Goal: Information Seeking & Learning: Learn about a topic

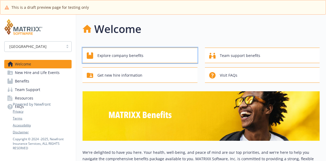
click at [113, 55] on span "Explore company benefits" at bounding box center [120, 56] width 46 height 10
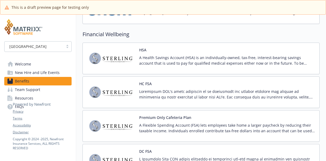
scroll to position [613, 0]
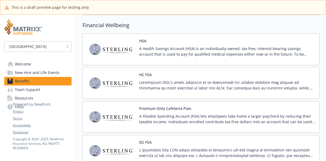
click at [161, 25] on h2 "Financial Wellbeing" at bounding box center [201, 25] width 237 height 8
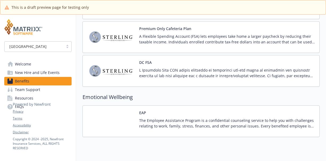
scroll to position [711, 0]
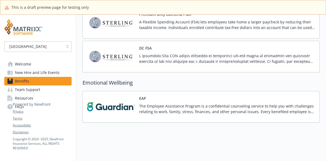
click at [20, 64] on span "Welcome" at bounding box center [23, 64] width 16 height 9
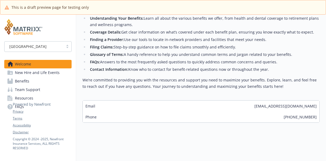
scroll to position [172, 0]
click at [42, 74] on span "New Hire and Life Events" at bounding box center [37, 72] width 45 height 9
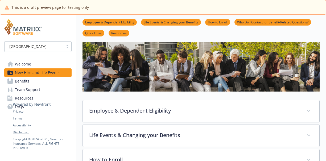
scroll to position [53, 0]
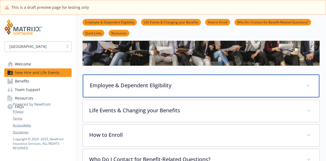
click at [243, 85] on p "Employee & Dependent Eligibility" at bounding box center [195, 85] width 210 height 8
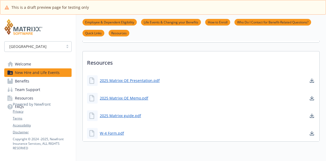
scroll to position [399, 0]
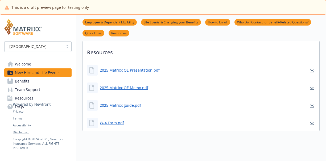
click at [22, 84] on span "Benefits" at bounding box center [22, 81] width 14 height 9
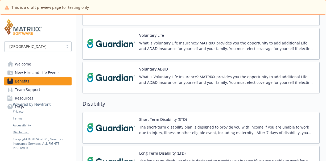
click at [22, 91] on span "Team Support" at bounding box center [27, 89] width 25 height 9
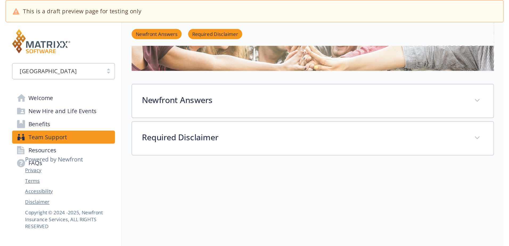
scroll to position [111, 0]
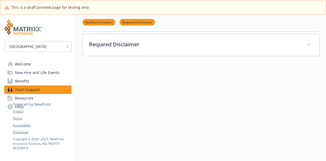
click at [22, 99] on icon at bounding box center [32, 100] width 38 height 13
click at [19, 108] on div "Privacy Terms Accessibility Disclaimer Copyright © [DATE] - [DATE] , Newfront I…" at bounding box center [42, 122] width 59 height 57
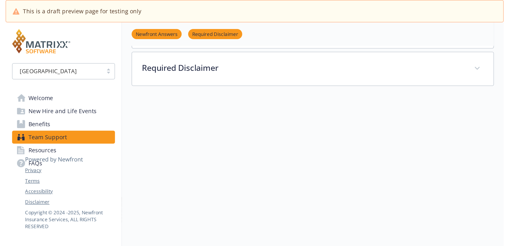
scroll to position [27, 0]
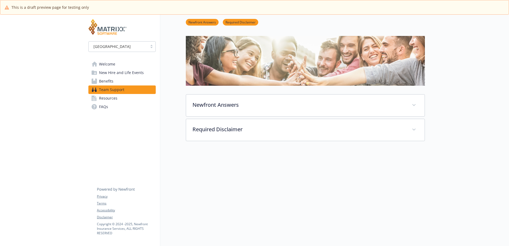
click at [109, 99] on span "Resources" at bounding box center [108, 98] width 18 height 9
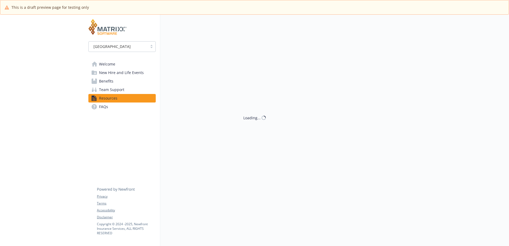
scroll to position [27, 0]
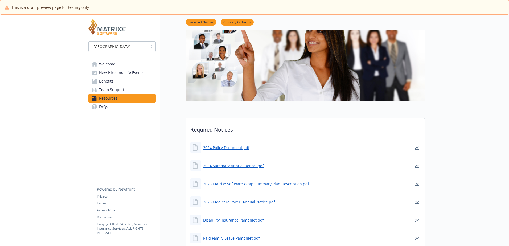
click at [101, 107] on span "FAQs" at bounding box center [103, 107] width 9 height 9
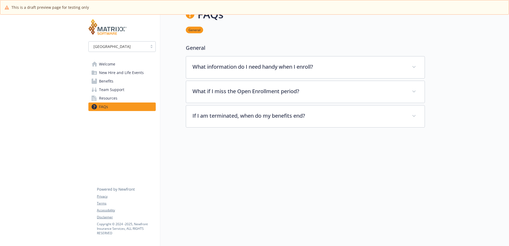
click at [107, 90] on span "Team Support" at bounding box center [111, 89] width 25 height 9
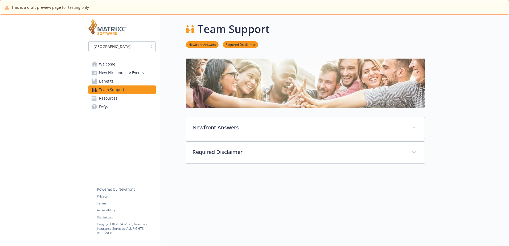
click at [121, 51] on div "[GEOGRAPHIC_DATA]" at bounding box center [121, 46] width 67 height 11
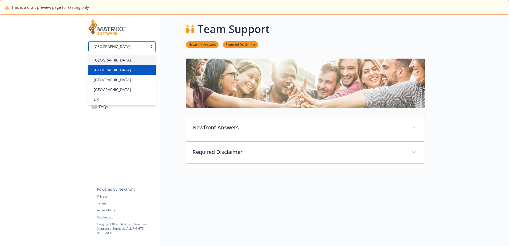
click at [114, 70] on div "[GEOGRAPHIC_DATA]" at bounding box center [122, 70] width 61 height 6
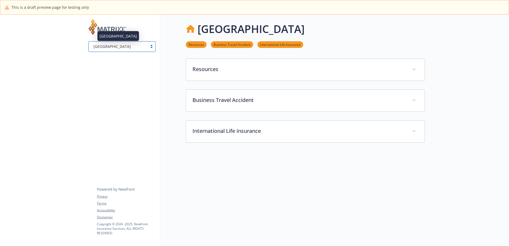
click at [118, 48] on div "[GEOGRAPHIC_DATA]" at bounding box center [118, 47] width 54 height 6
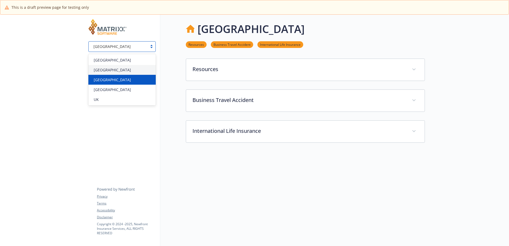
click at [116, 79] on div "[GEOGRAPHIC_DATA]" at bounding box center [122, 80] width 61 height 6
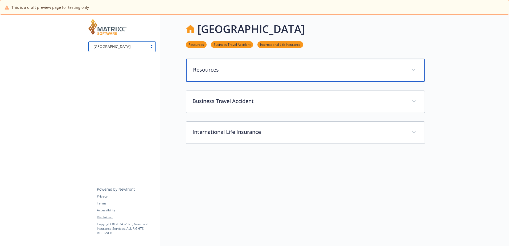
click at [278, 69] on p "Resources" at bounding box center [299, 70] width 212 height 8
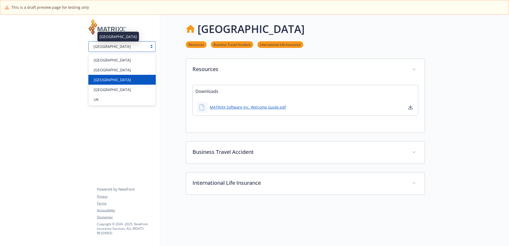
click at [129, 48] on div "[GEOGRAPHIC_DATA]" at bounding box center [118, 47] width 54 height 6
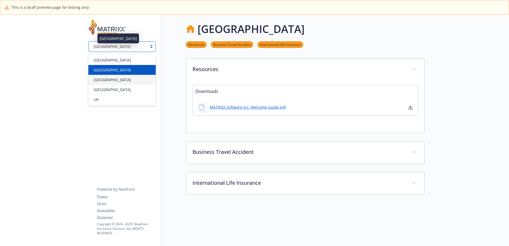
click at [123, 69] on div "[GEOGRAPHIC_DATA]" at bounding box center [122, 70] width 61 height 6
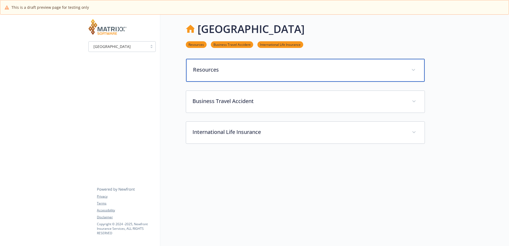
click at [267, 72] on p "Resources" at bounding box center [299, 70] width 212 height 8
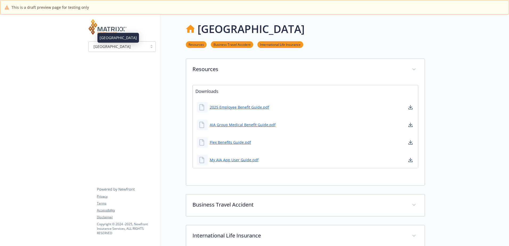
click at [122, 47] on div "[GEOGRAPHIC_DATA]" at bounding box center [118, 47] width 54 height 6
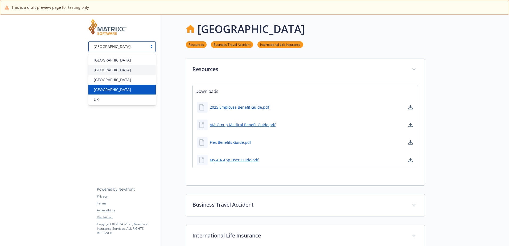
click at [120, 88] on span "[GEOGRAPHIC_DATA]" at bounding box center [112, 90] width 37 height 6
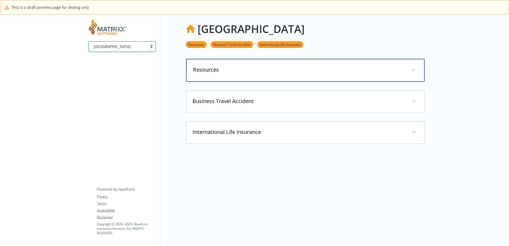
click at [252, 69] on p "Resources" at bounding box center [299, 70] width 212 height 8
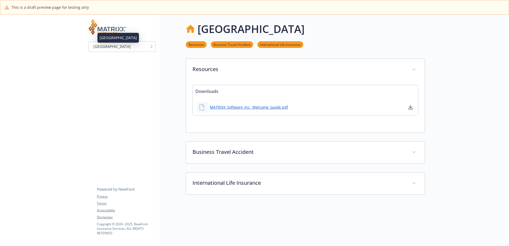
click at [117, 47] on span "[GEOGRAPHIC_DATA]" at bounding box center [111, 47] width 37 height 6
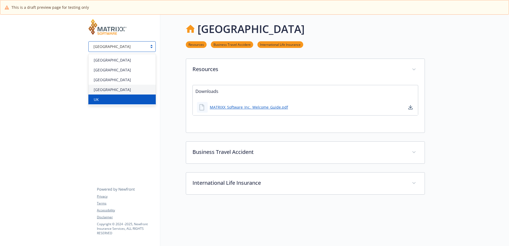
click at [112, 99] on div "UK" at bounding box center [122, 100] width 61 height 6
